Goal: Task Accomplishment & Management: Complete application form

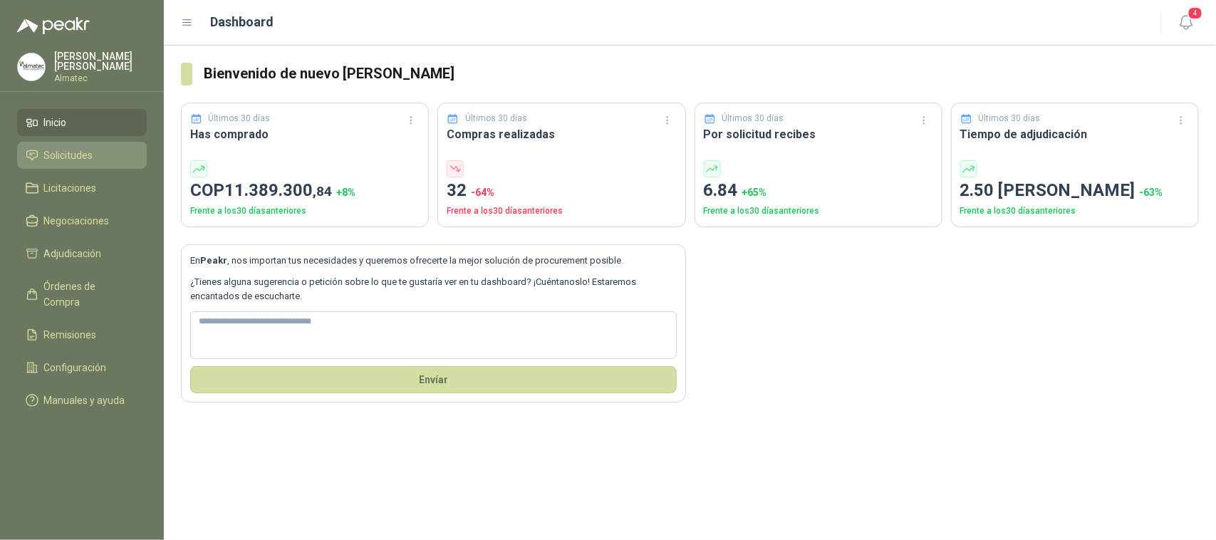
click at [82, 154] on span "Solicitudes" at bounding box center [68, 155] width 49 height 16
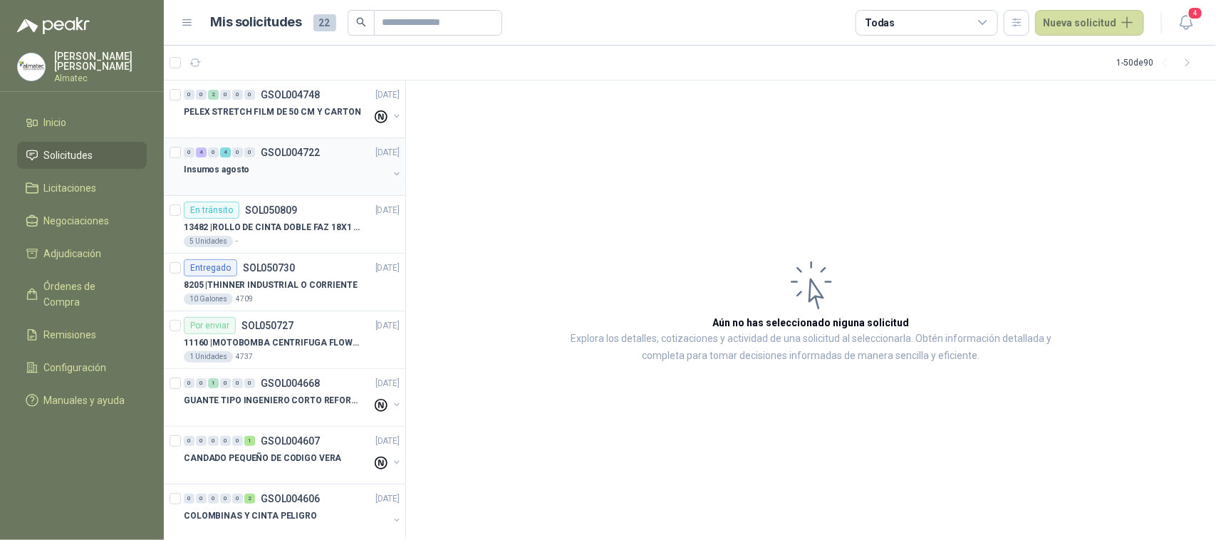
click at [280, 152] on p "GSOL004722" at bounding box center [290, 152] width 59 height 10
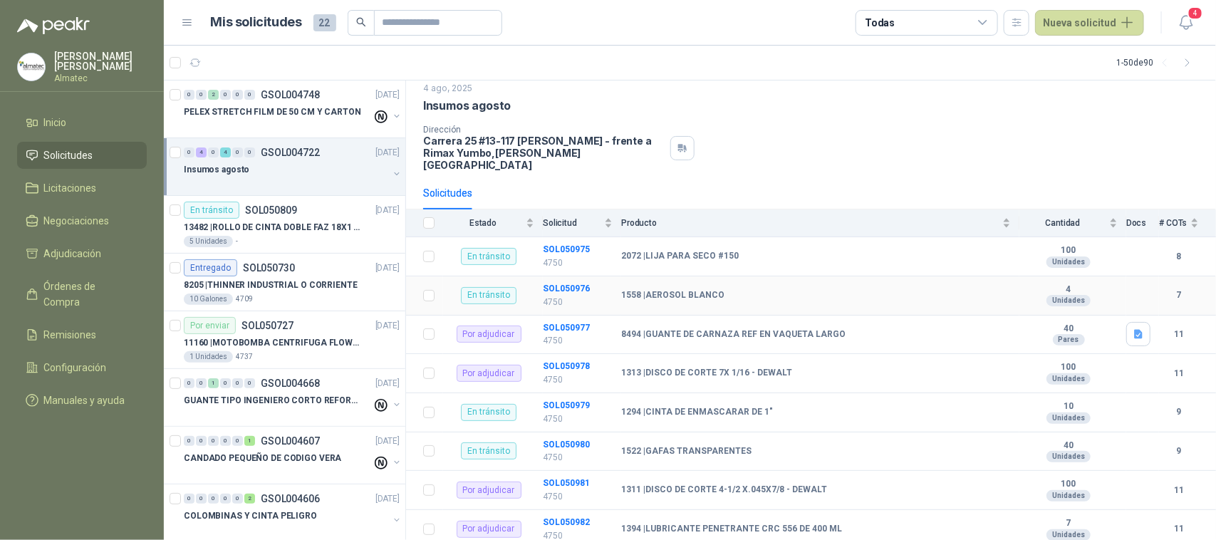
scroll to position [70, 0]
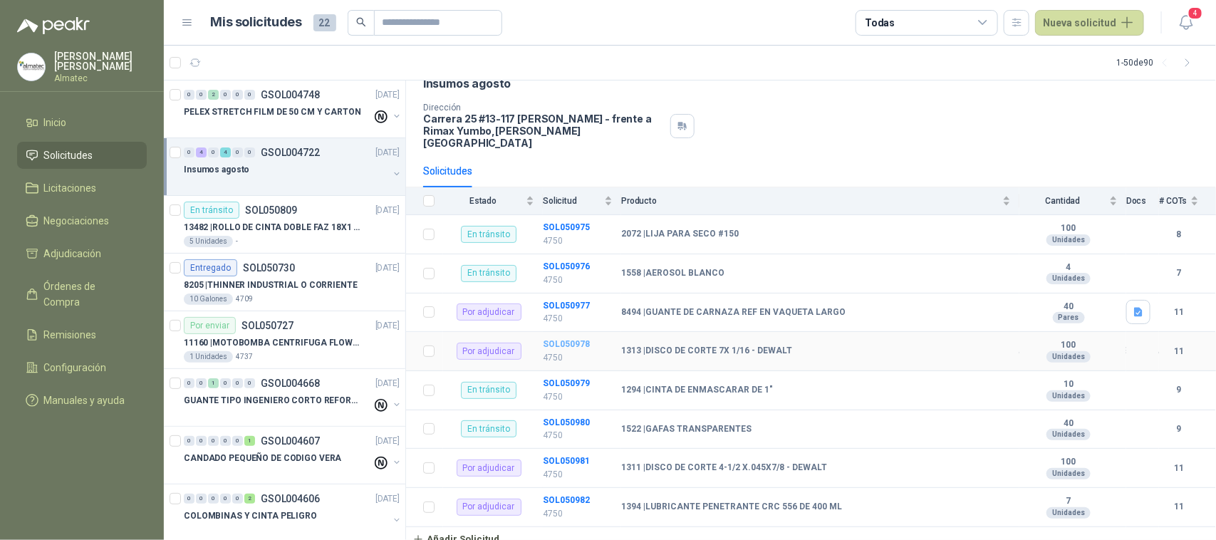
click at [570, 339] on b "SOL050978" at bounding box center [566, 344] width 47 height 10
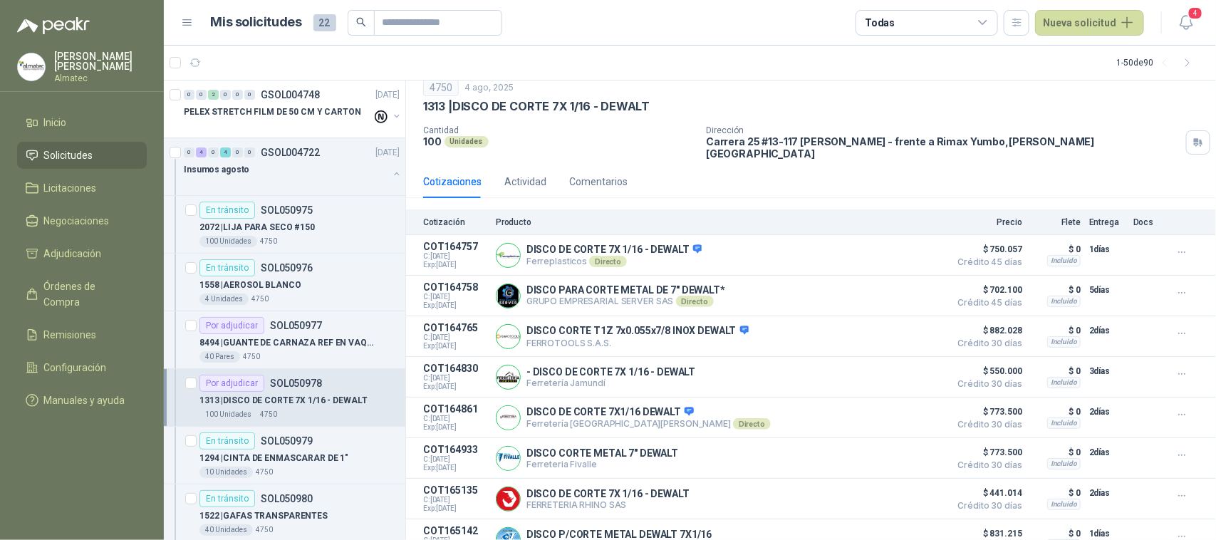
scroll to position [89, 0]
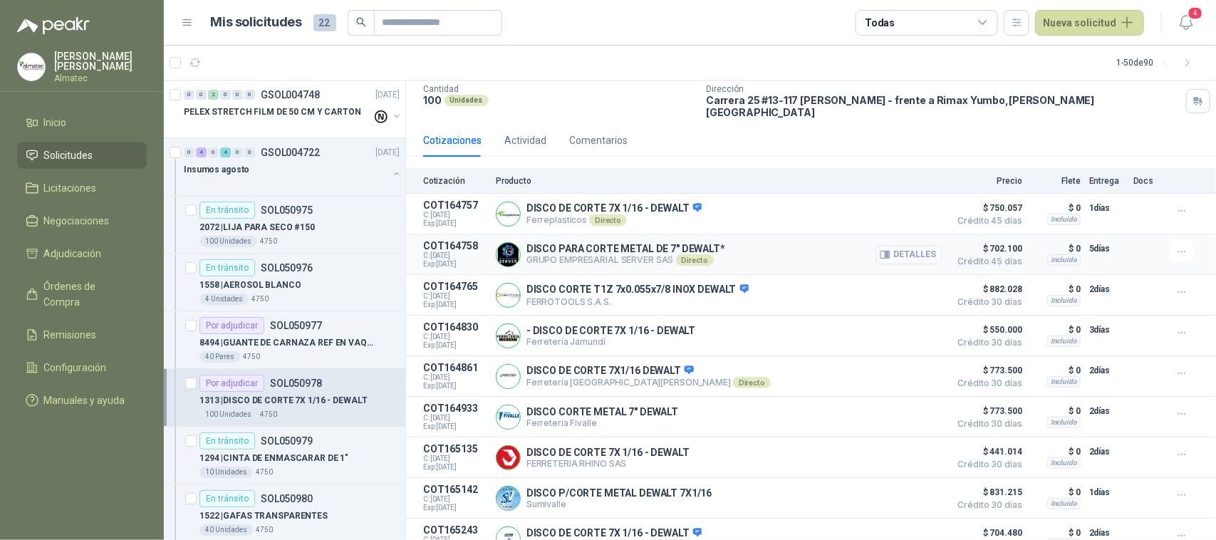
click at [903, 246] on button "Detalles" at bounding box center [909, 254] width 67 height 19
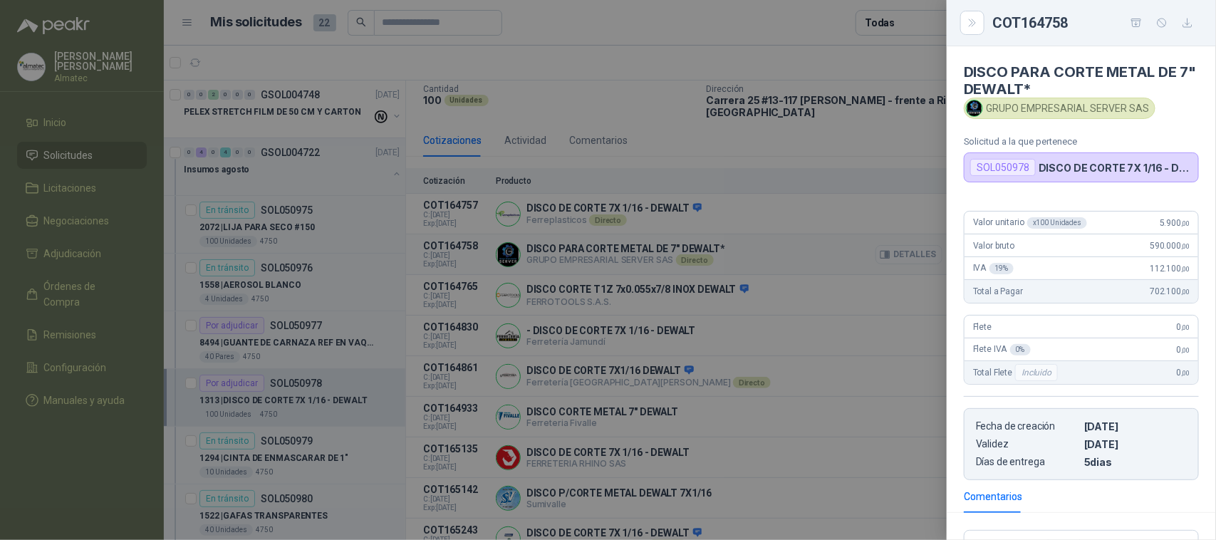
click at [903, 246] on div at bounding box center [608, 270] width 1216 height 540
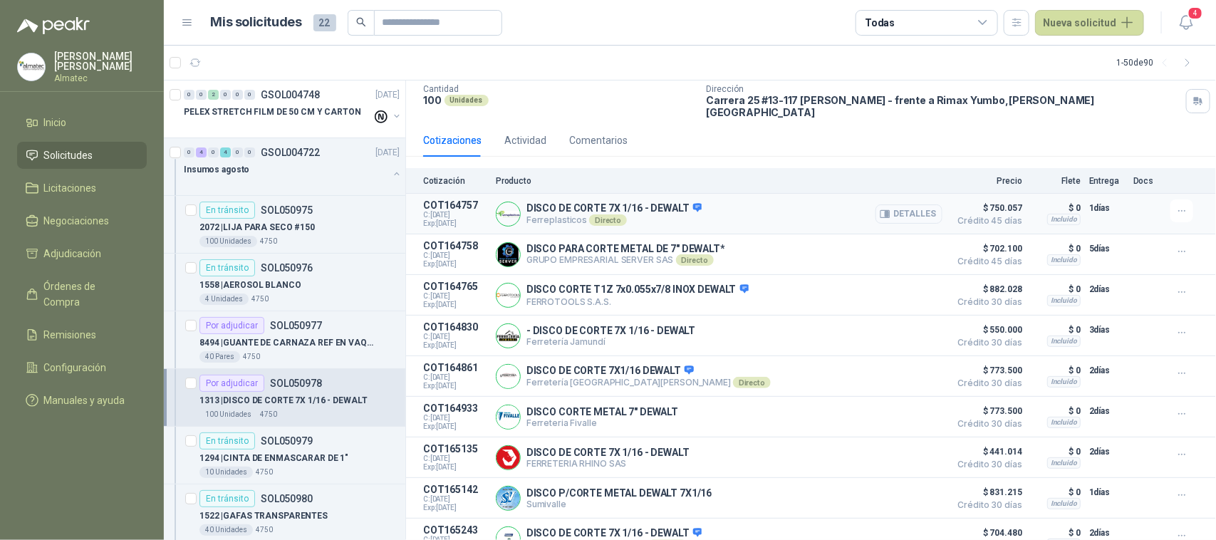
click at [889, 205] on button "Detalles" at bounding box center [909, 213] width 67 height 19
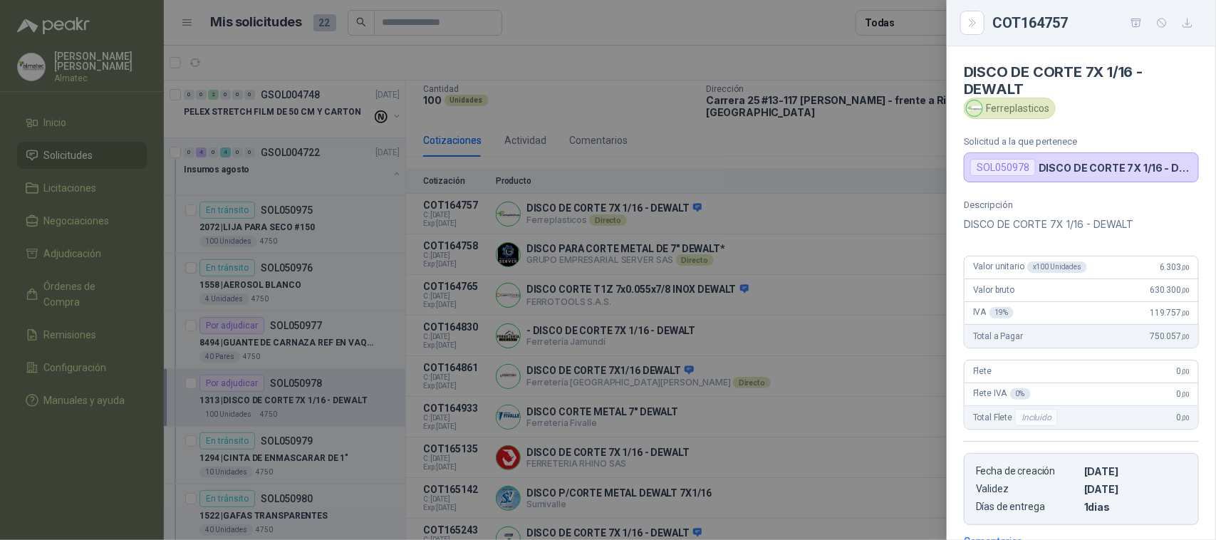
click at [880, 253] on div at bounding box center [608, 270] width 1216 height 540
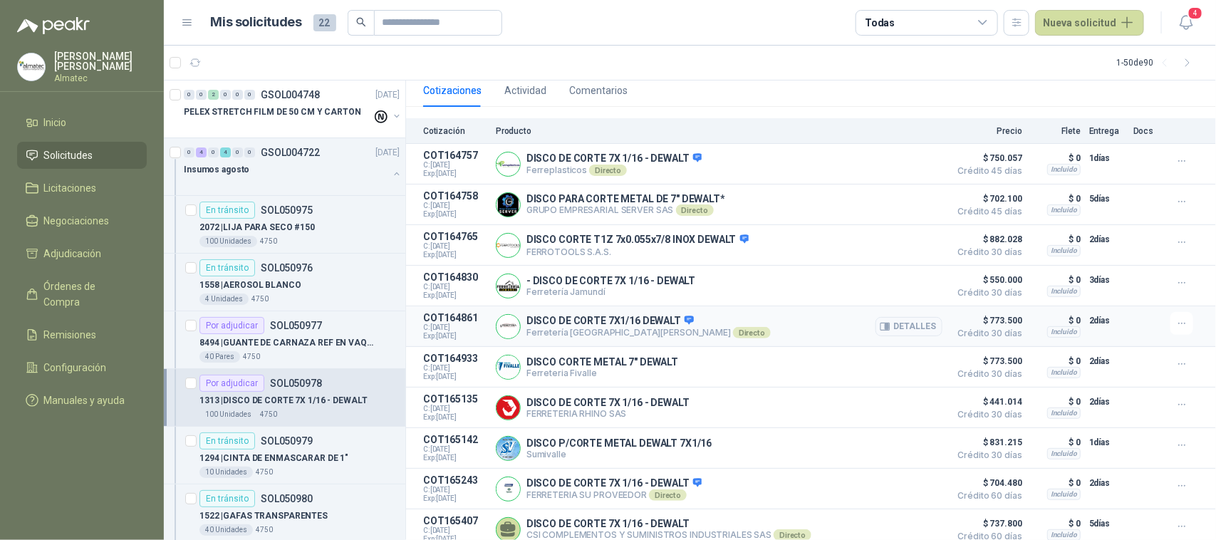
scroll to position [178, 0]
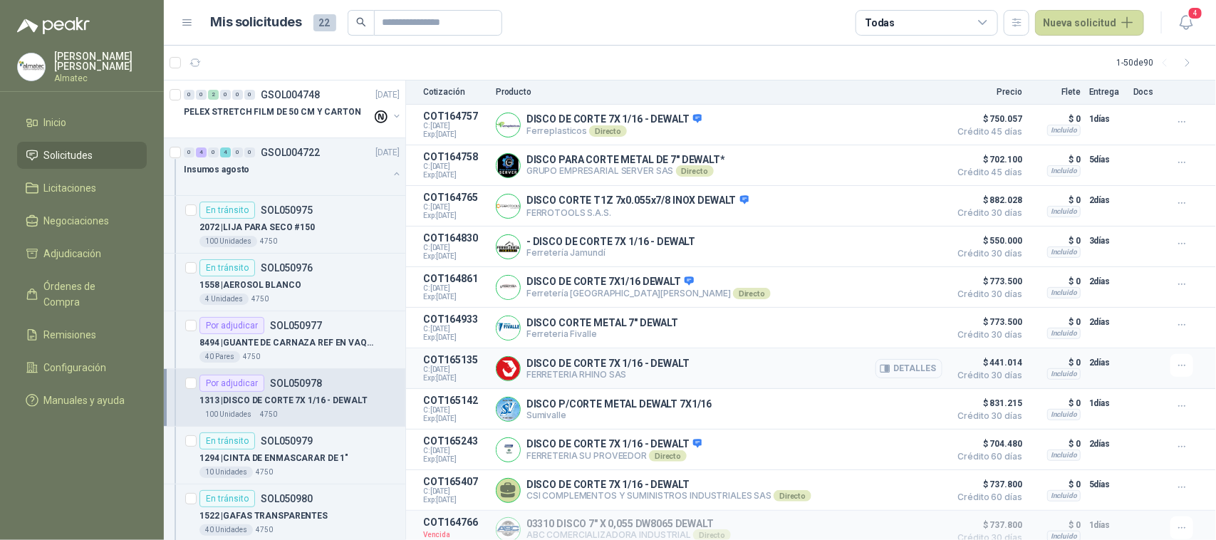
click at [896, 365] on button "Detalles" at bounding box center [909, 368] width 67 height 19
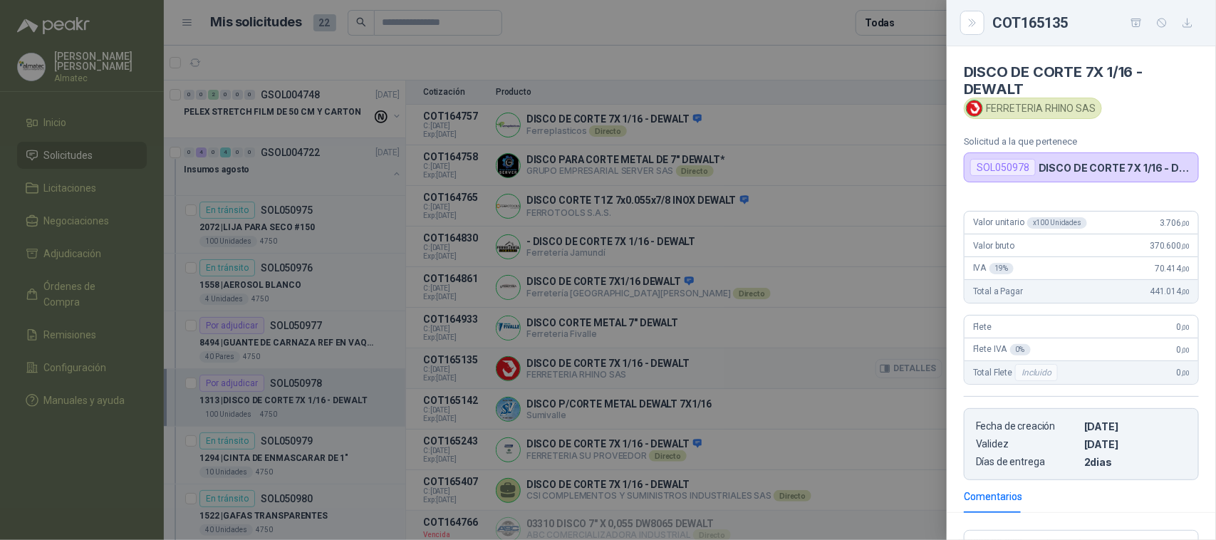
click at [896, 365] on div at bounding box center [608, 270] width 1216 height 540
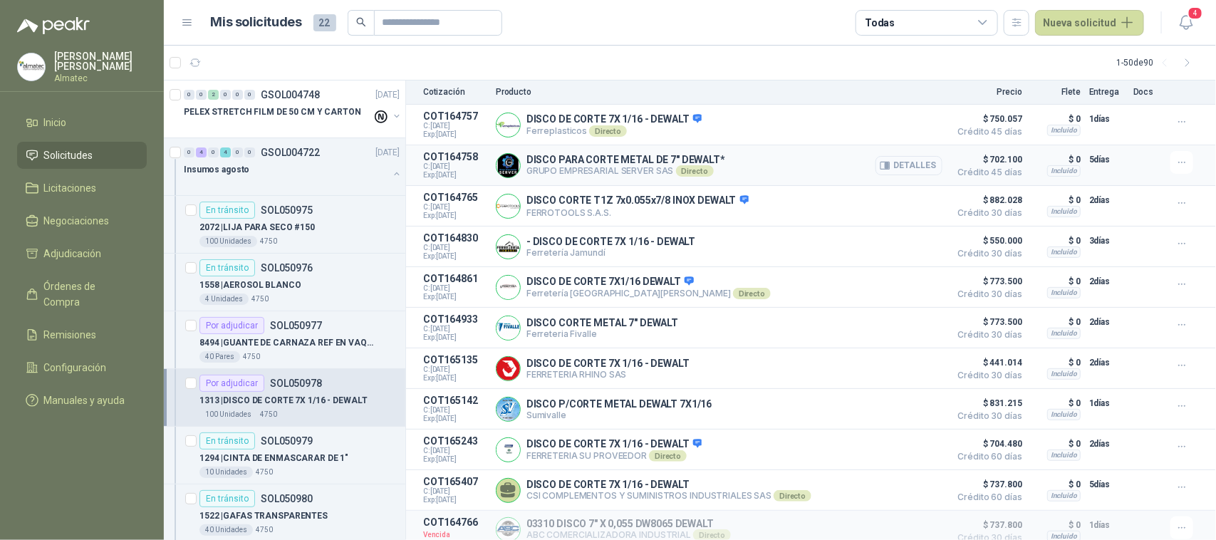
click at [888, 164] on button "Detalles" at bounding box center [909, 165] width 67 height 19
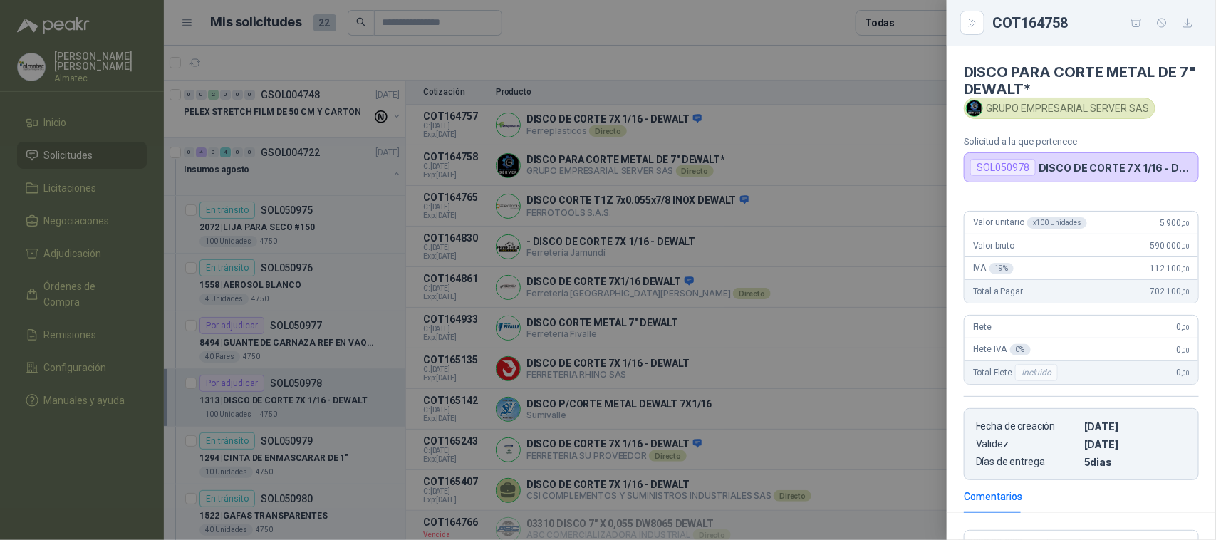
click at [888, 162] on div at bounding box center [608, 270] width 1216 height 540
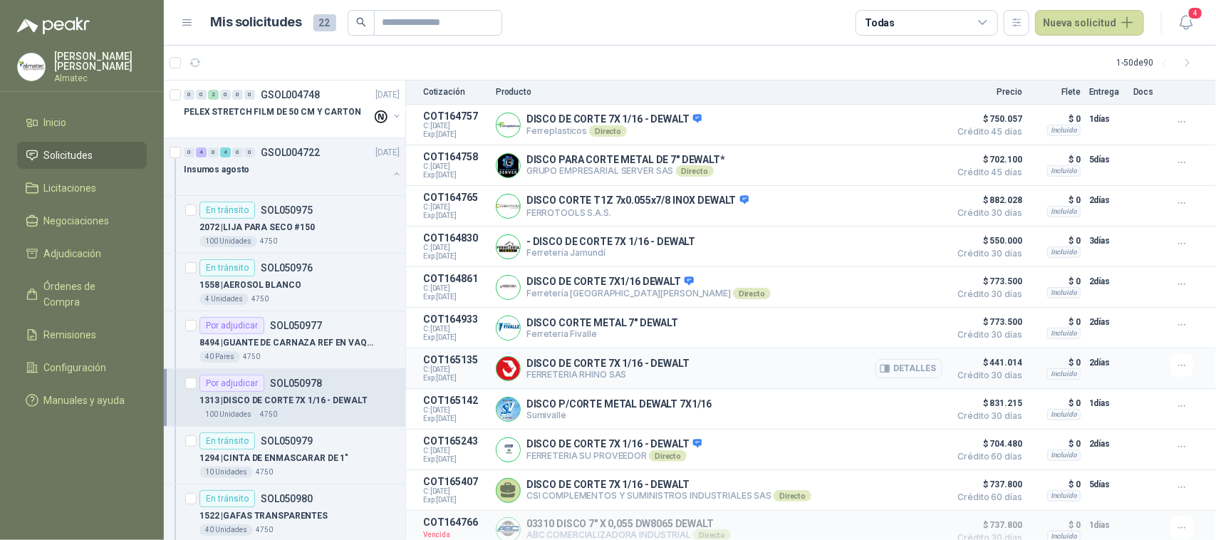
click at [916, 367] on button "Detalles" at bounding box center [909, 368] width 67 height 19
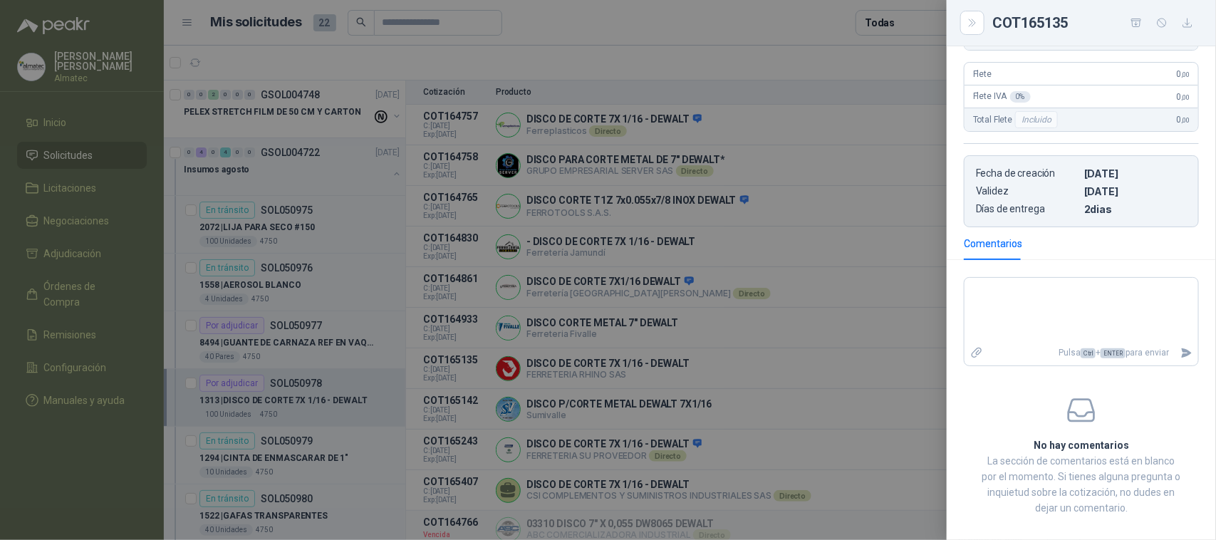
scroll to position [271, 0]
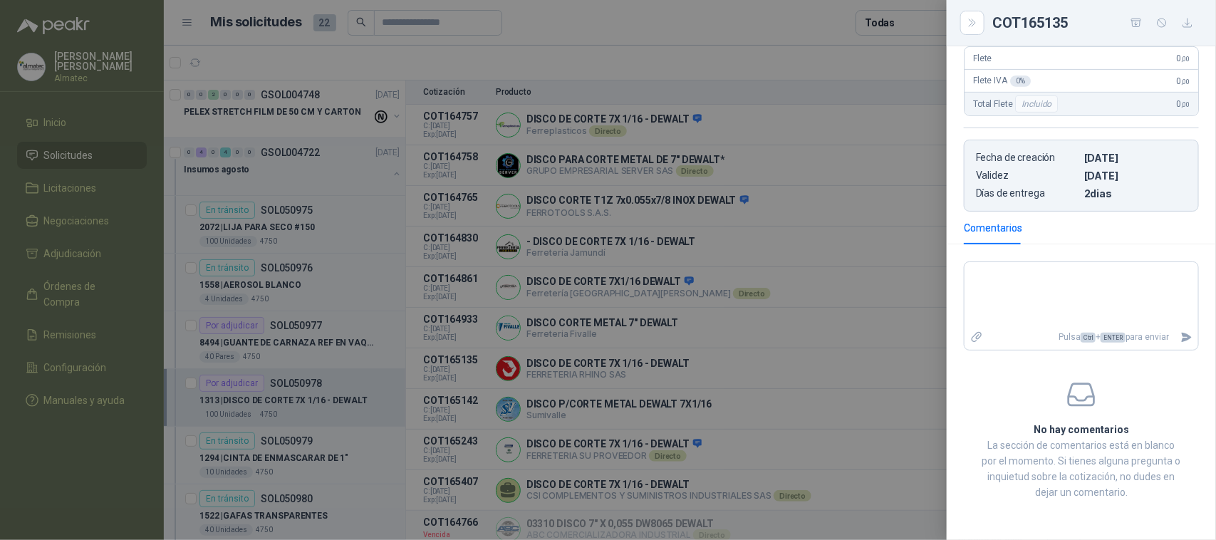
click at [764, 365] on div at bounding box center [608, 270] width 1216 height 540
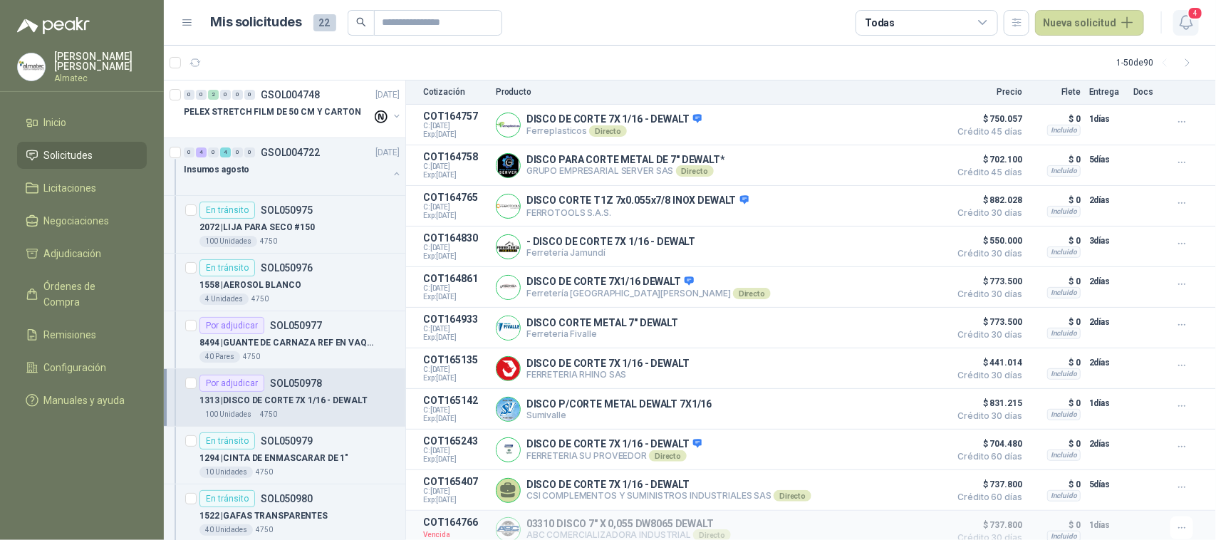
click at [1180, 19] on icon "button" at bounding box center [1187, 23] width 18 height 18
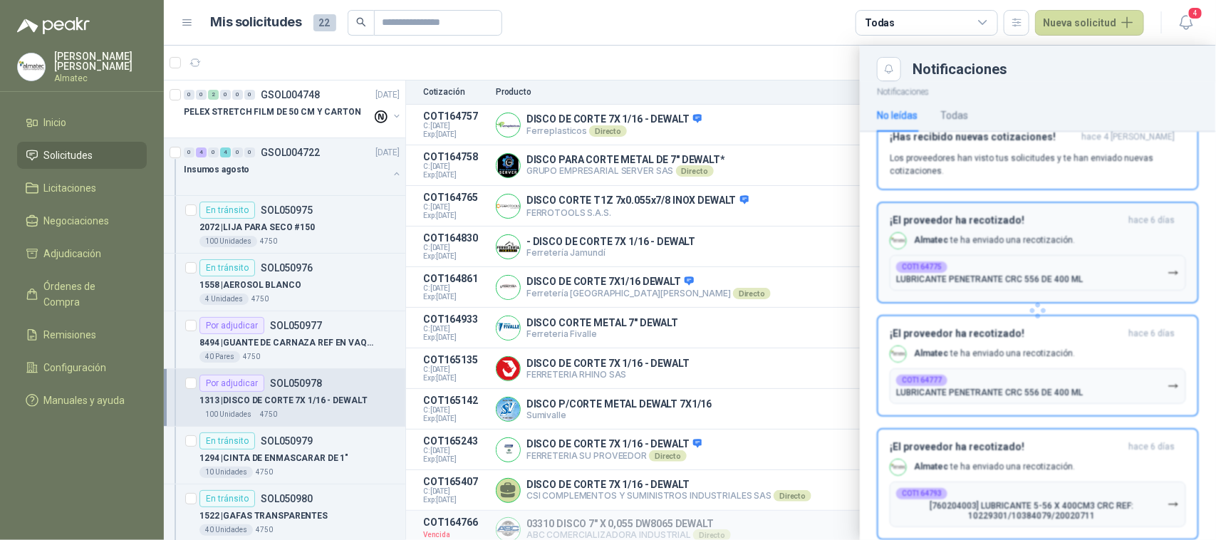
scroll to position [56, 0]
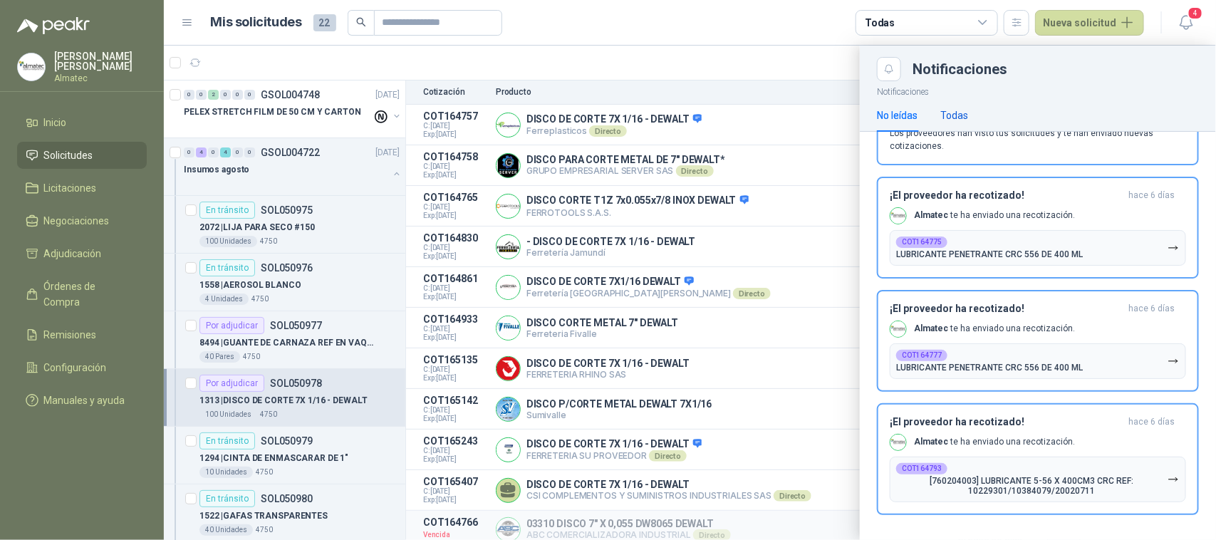
click at [952, 109] on div "Todas" at bounding box center [954, 116] width 28 height 16
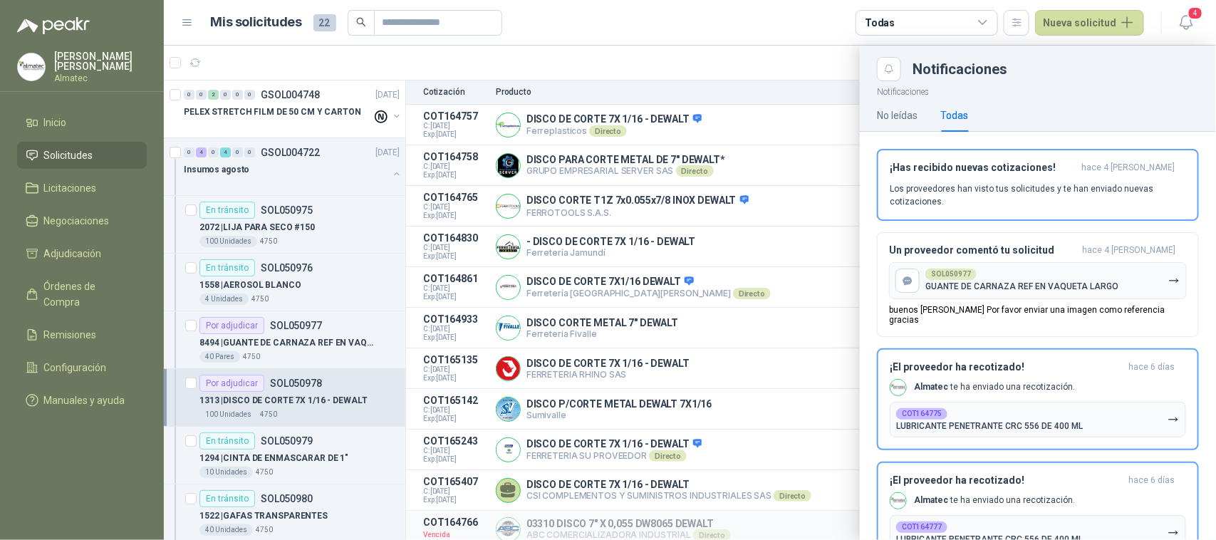
click at [764, 329] on div at bounding box center [690, 293] width 1052 height 494
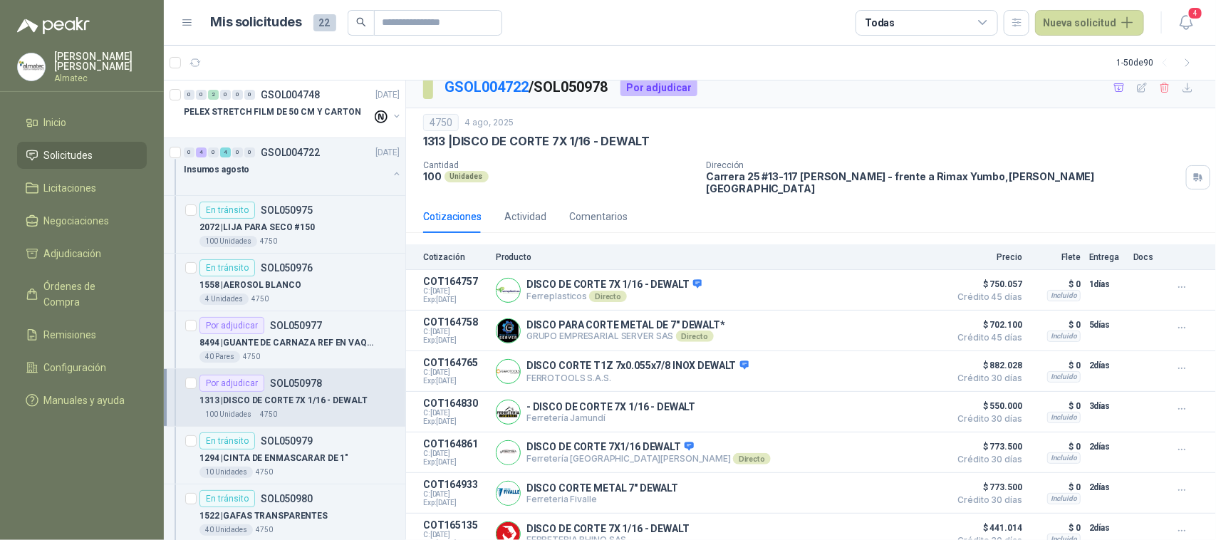
scroll to position [11, 0]
click at [901, 323] on button "Detalles" at bounding box center [909, 332] width 67 height 19
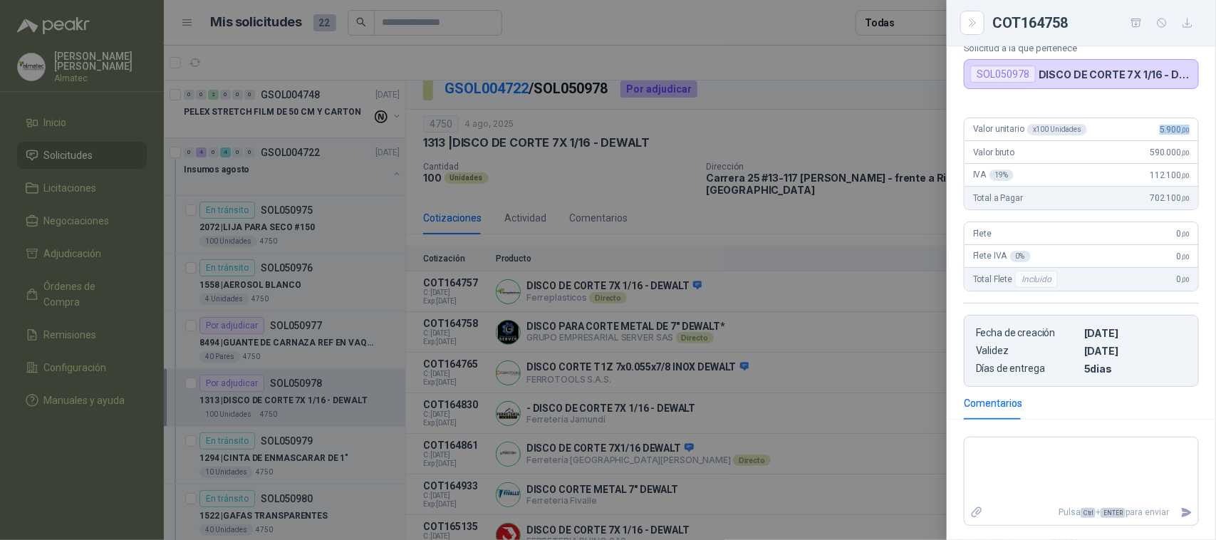
drag, startPoint x: 1138, startPoint y: 129, endPoint x: 1002, endPoint y: 155, distance: 139.2
click at [1183, 127] on div "Valor unitario x 100 Unidades 5.900 ,00" at bounding box center [1082, 129] width 234 height 23
copy span "5.900 ,00"
click at [415, 258] on div at bounding box center [608, 270] width 1216 height 540
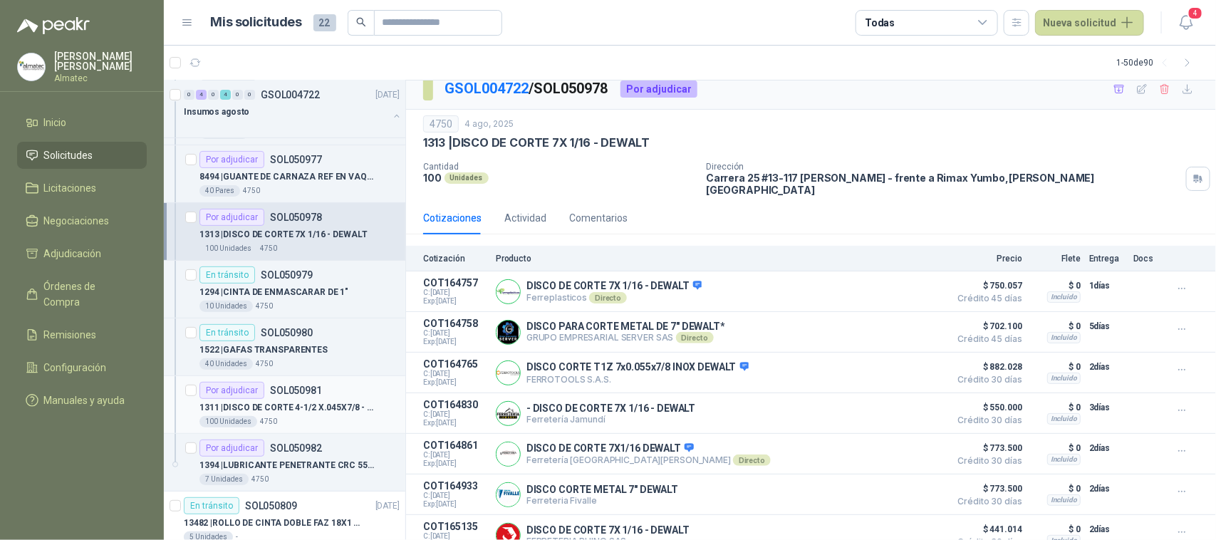
scroll to position [178, 0]
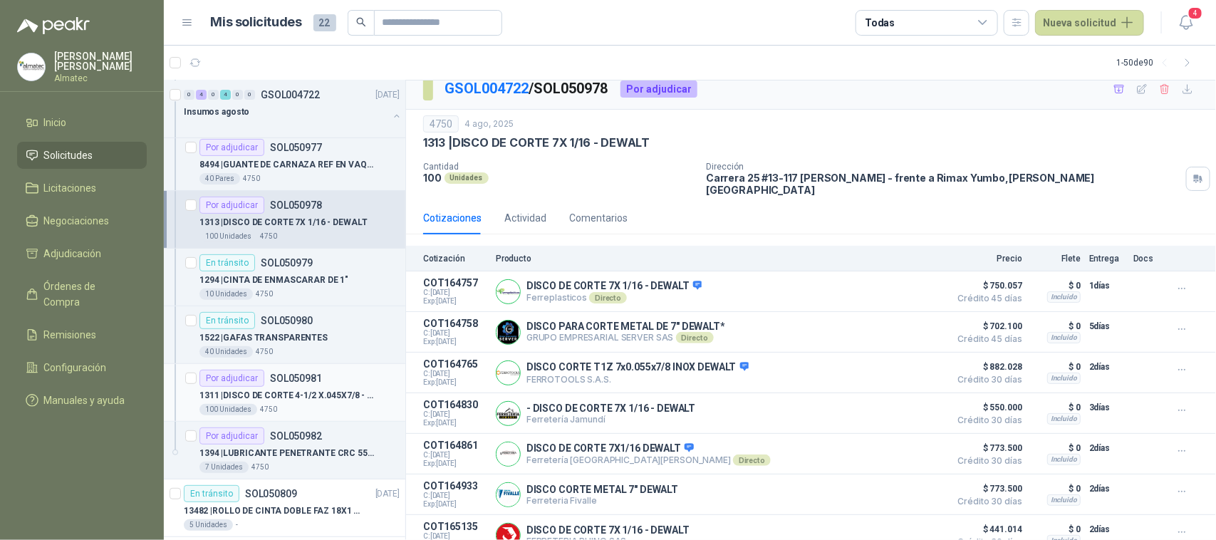
click at [330, 406] on div "100 Unidades 4750" at bounding box center [299, 409] width 200 height 11
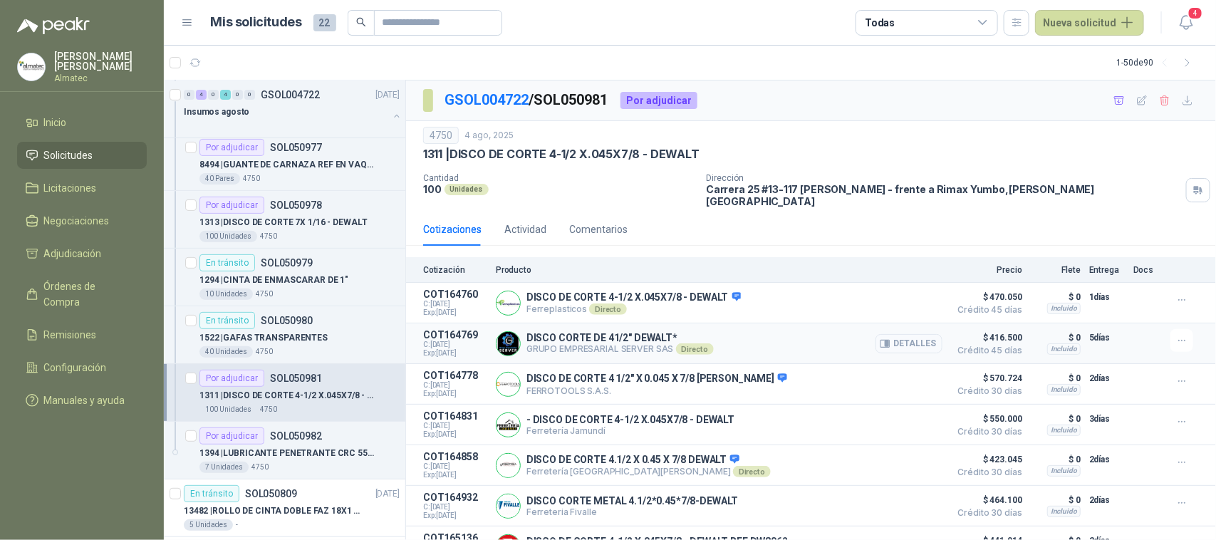
click at [910, 335] on button "Detalles" at bounding box center [909, 343] width 67 height 19
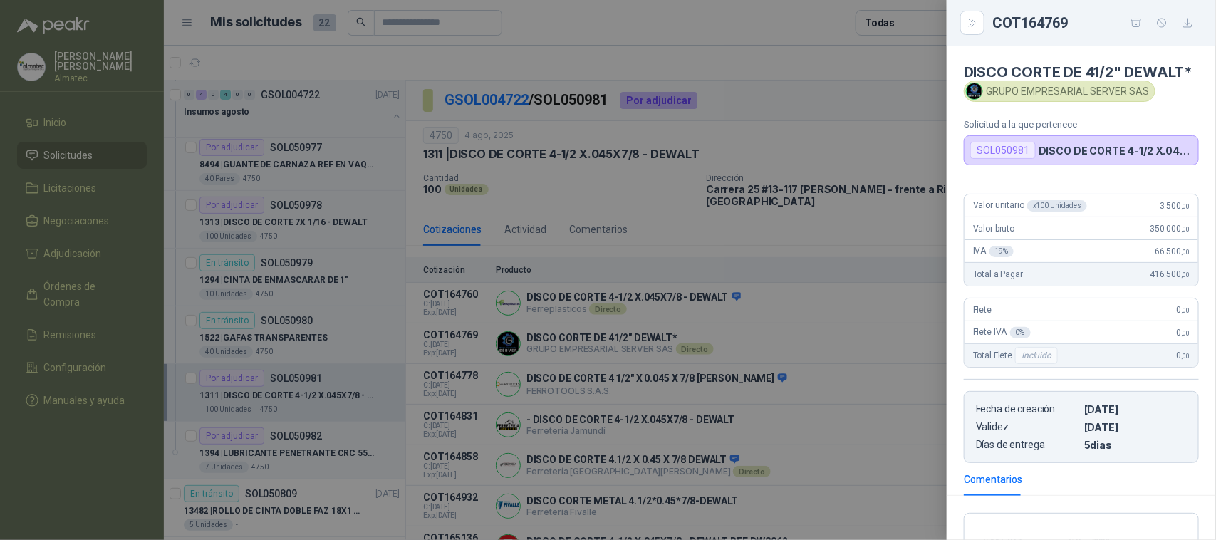
click at [895, 336] on div at bounding box center [608, 270] width 1216 height 540
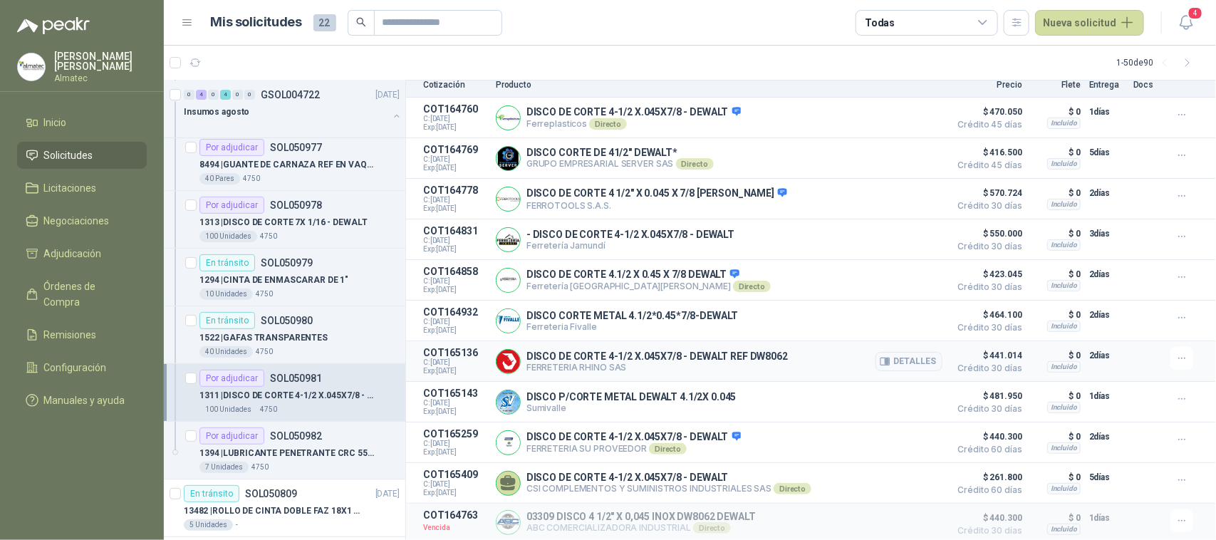
scroll to position [189, 0]
click at [909, 148] on button "Detalles" at bounding box center [909, 157] width 67 height 19
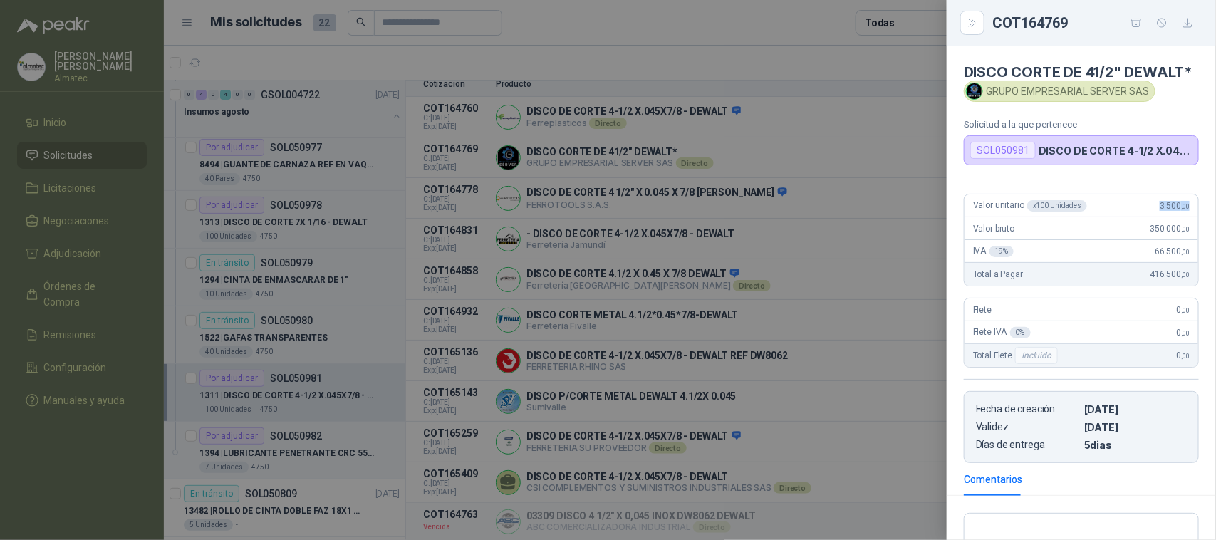
drag, startPoint x: 1142, startPoint y: 223, endPoint x: 1195, endPoint y: 223, distance: 52.7
click at [1195, 223] on div "Valor unitario x 100 Unidades 3.500 ,00 Valor bruto 350.000 ,00 IVA 19 % 66.500…" at bounding box center [1081, 322] width 269 height 281
copy span "3.500 ,00"
click at [805, 192] on div at bounding box center [608, 270] width 1216 height 540
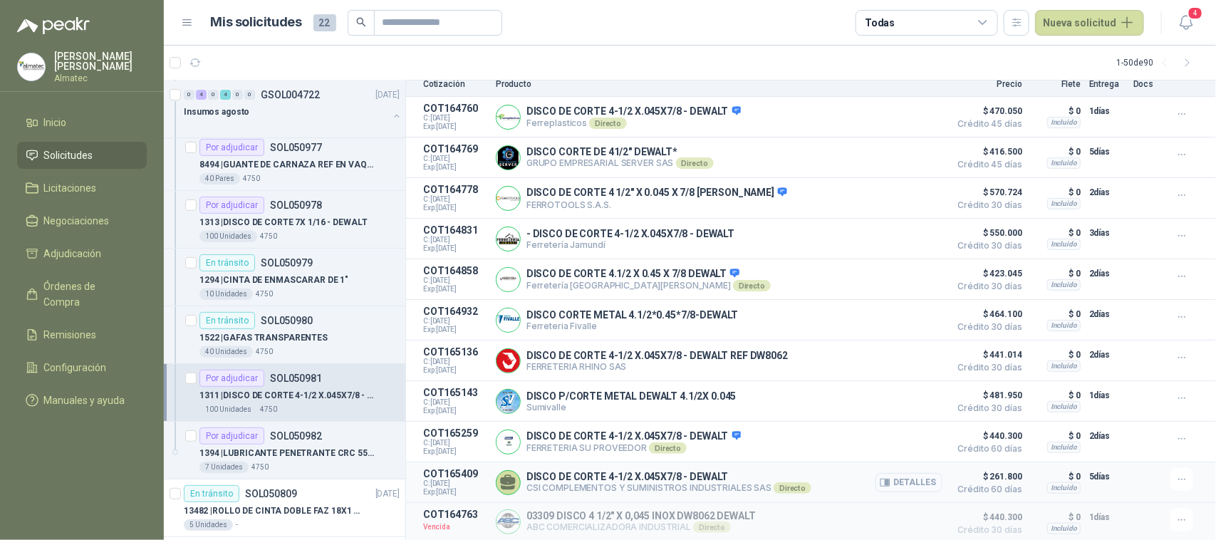
click at [889, 478] on button "Detalles" at bounding box center [909, 482] width 67 height 19
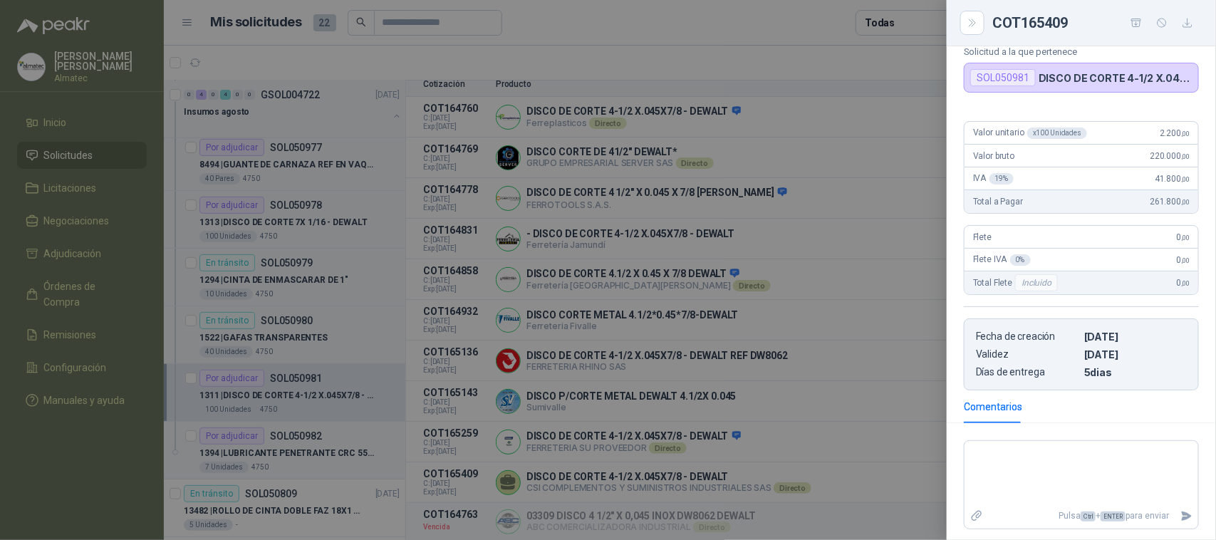
scroll to position [0, 0]
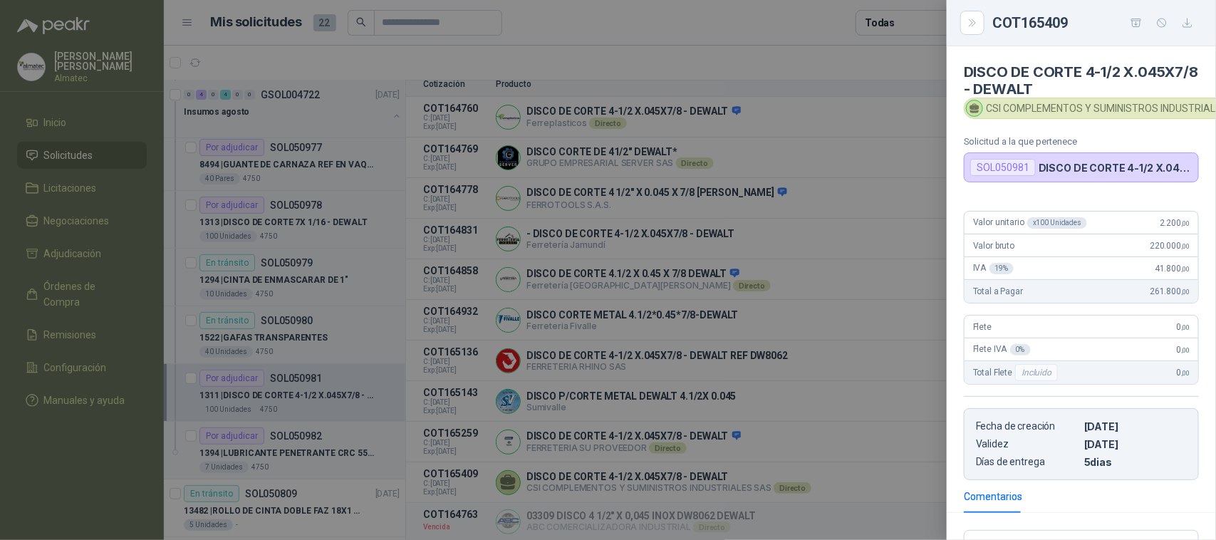
click at [816, 487] on div at bounding box center [608, 270] width 1216 height 540
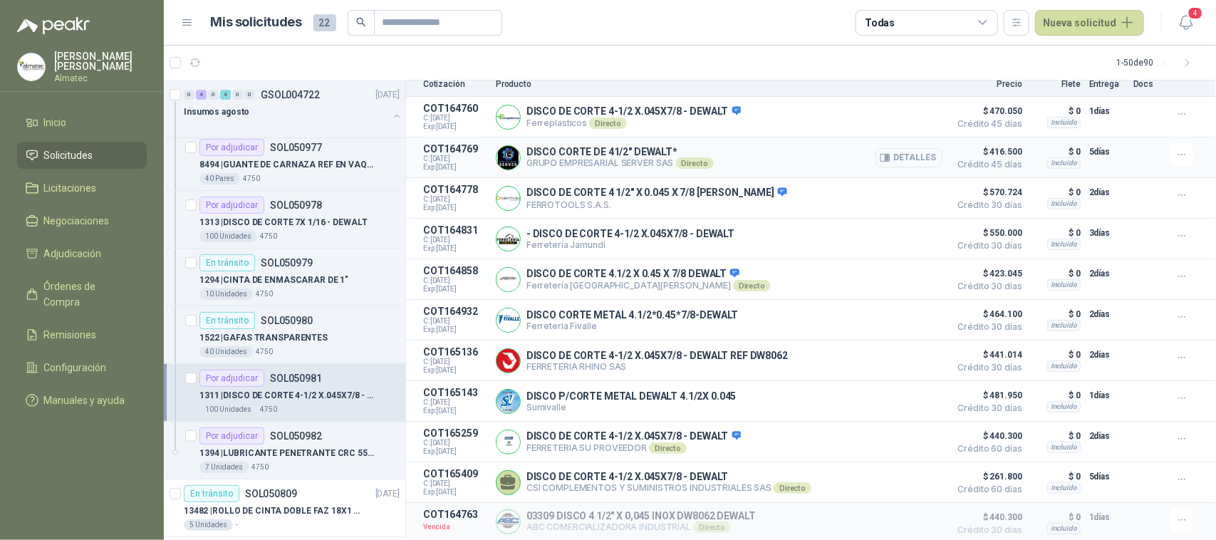
click at [902, 153] on button "Detalles" at bounding box center [909, 157] width 67 height 19
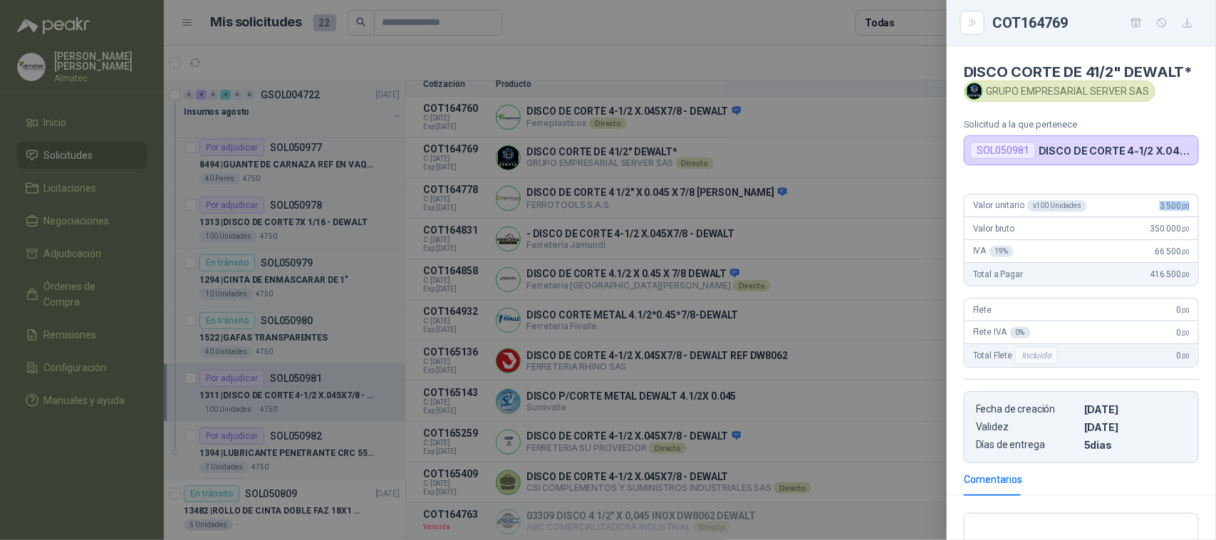
drag, startPoint x: 1141, startPoint y: 222, endPoint x: 1192, endPoint y: 219, distance: 51.4
click at [1192, 219] on div "Valor unitario x 100 Unidades 3.500 ,00 Valor bruto 350.000 ,00 IVA 19 % 66.500…" at bounding box center [1081, 322] width 269 height 281
copy span "3.500 ,00"
drag, startPoint x: 556, startPoint y: 184, endPoint x: 500, endPoint y: 177, distance: 56.0
click at [551, 180] on div at bounding box center [608, 270] width 1216 height 540
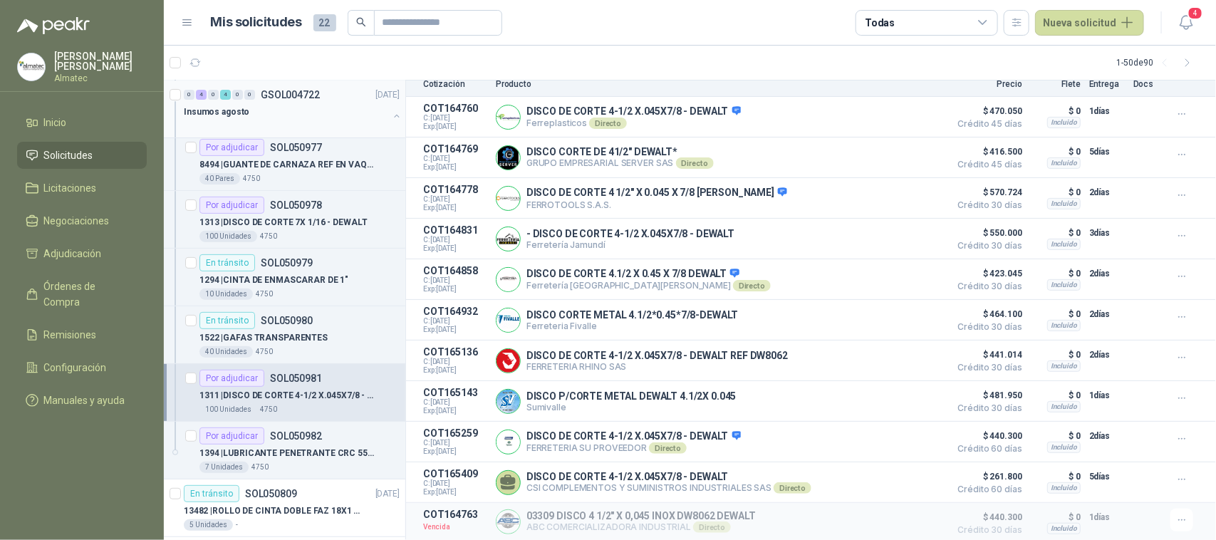
click at [375, 114] on div "Insumos agosto" at bounding box center [286, 111] width 204 height 17
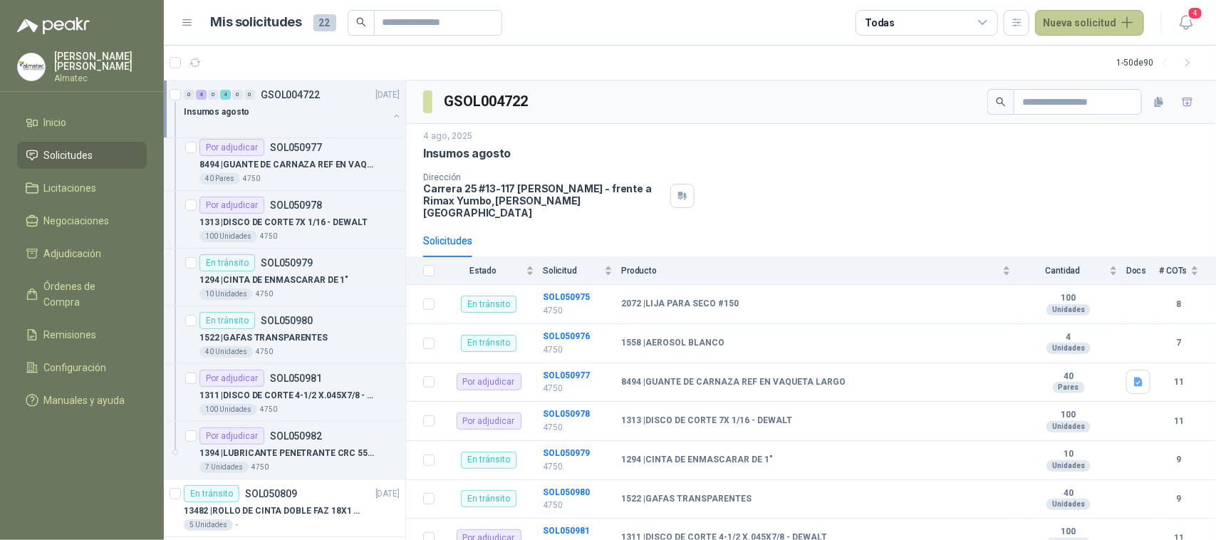
click at [1111, 24] on button "Nueva solicitud" at bounding box center [1089, 23] width 109 height 26
click at [1104, 64] on link "Solicitud" at bounding box center [1106, 56] width 121 height 25
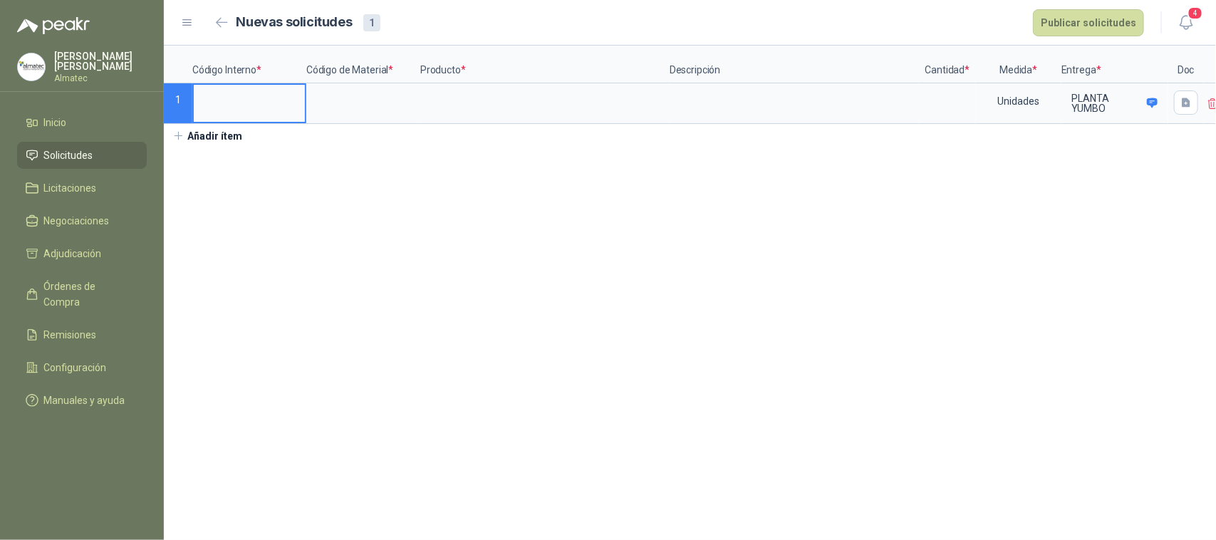
click at [250, 111] on input at bounding box center [249, 99] width 111 height 28
click at [934, 110] on input at bounding box center [947, 99] width 54 height 28
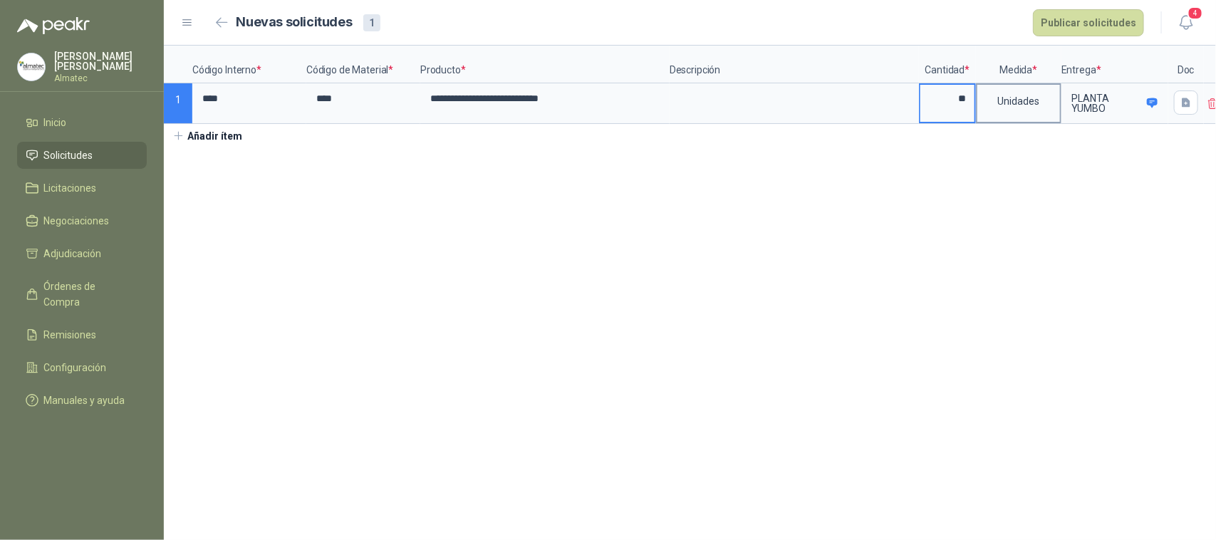
type input "**"
click at [1026, 95] on div "Unidades" at bounding box center [1018, 101] width 83 height 33
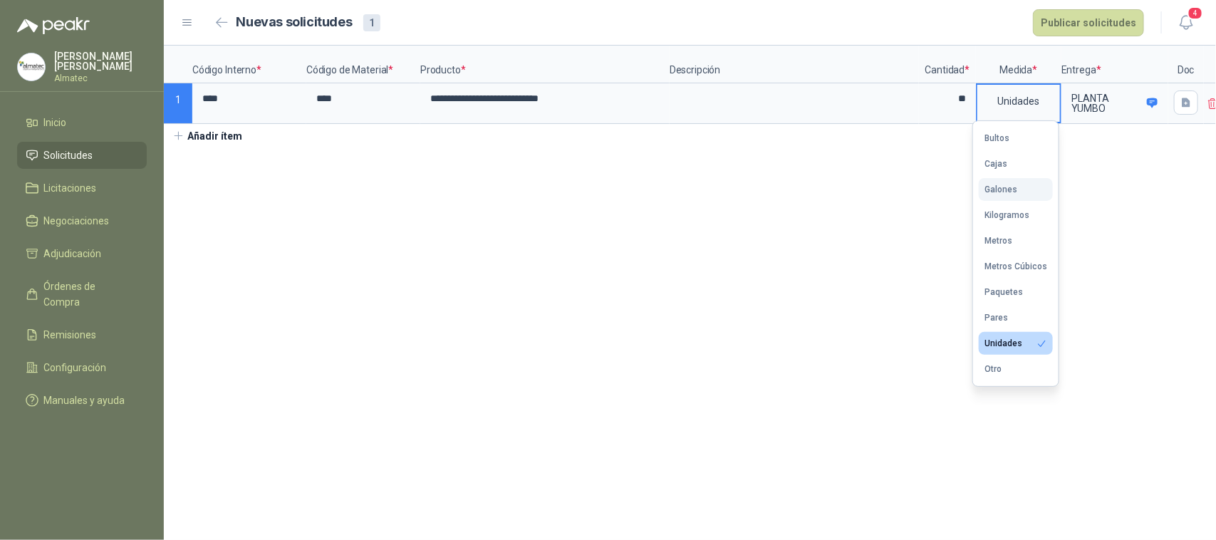
click at [1026, 193] on button "Galones" at bounding box center [1016, 189] width 74 height 23
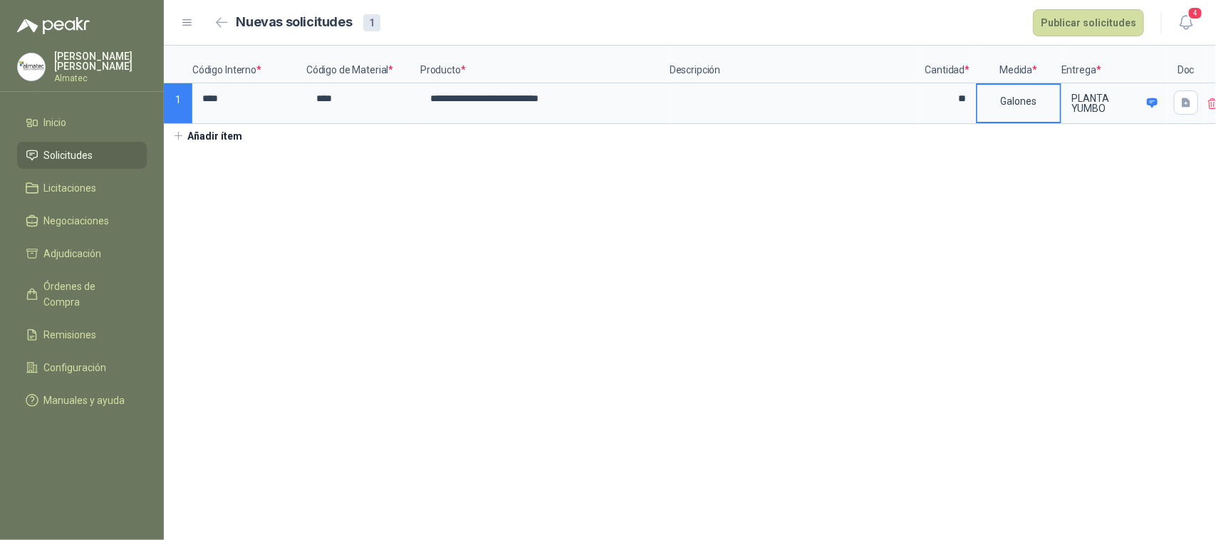
click at [1083, 259] on section "**********" at bounding box center [690, 293] width 1052 height 494
click at [1084, 26] on button "Publicar solicitudes" at bounding box center [1088, 22] width 111 height 27
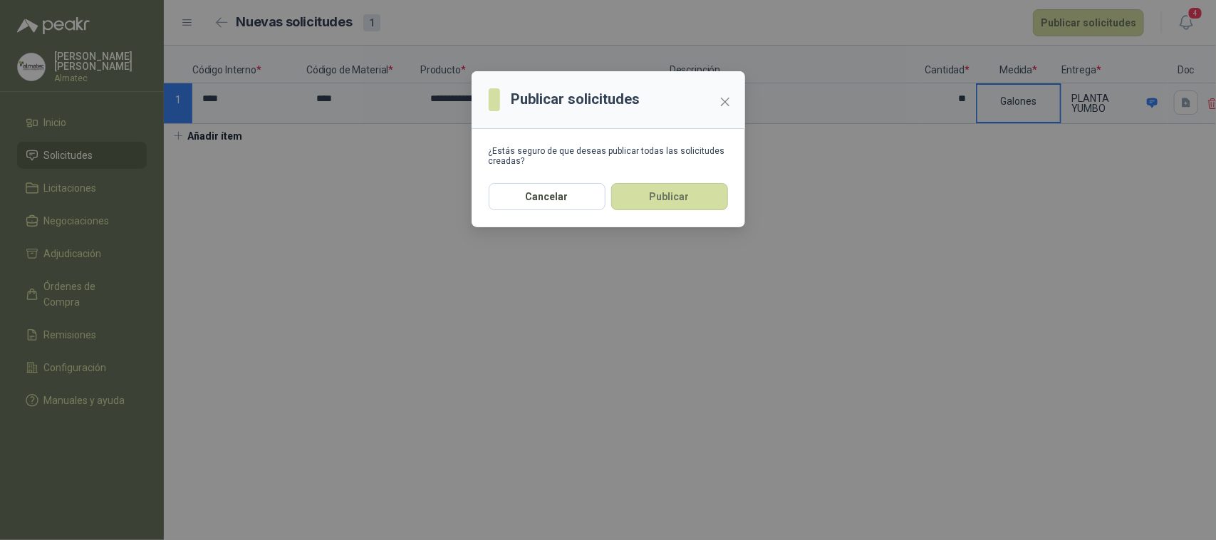
click at [696, 179] on section "¿Estás seguro de que deseas publicar todas las solicitudes creadas?" at bounding box center [609, 156] width 274 height 54
click at [687, 198] on button "Publicar" at bounding box center [669, 196] width 117 height 27
